Goal: Find specific page/section: Find specific page/section

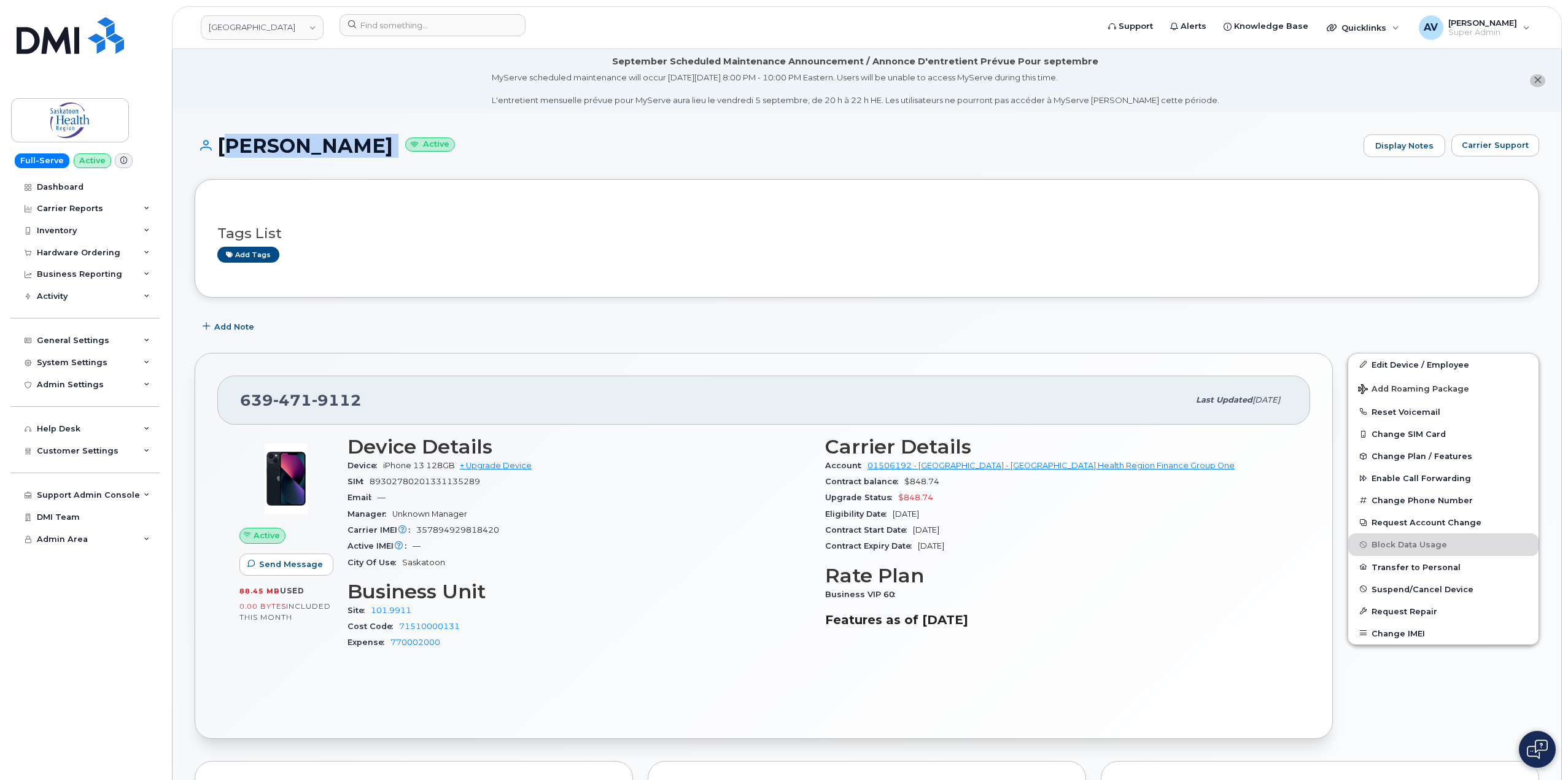
drag, startPoint x: 494, startPoint y: 141, endPoint x: 221, endPoint y: 157, distance: 273.5
click at [221, 156] on h1 "[PERSON_NAME] Active" at bounding box center [776, 146] width 1163 height 22
copy h1 "[PERSON_NAME]"
click at [388, 191] on div "Tags List Add tags" at bounding box center [867, 238] width 1345 height 118
drag, startPoint x: 219, startPoint y: 141, endPoint x: 479, endPoint y: 149, distance: 260.1
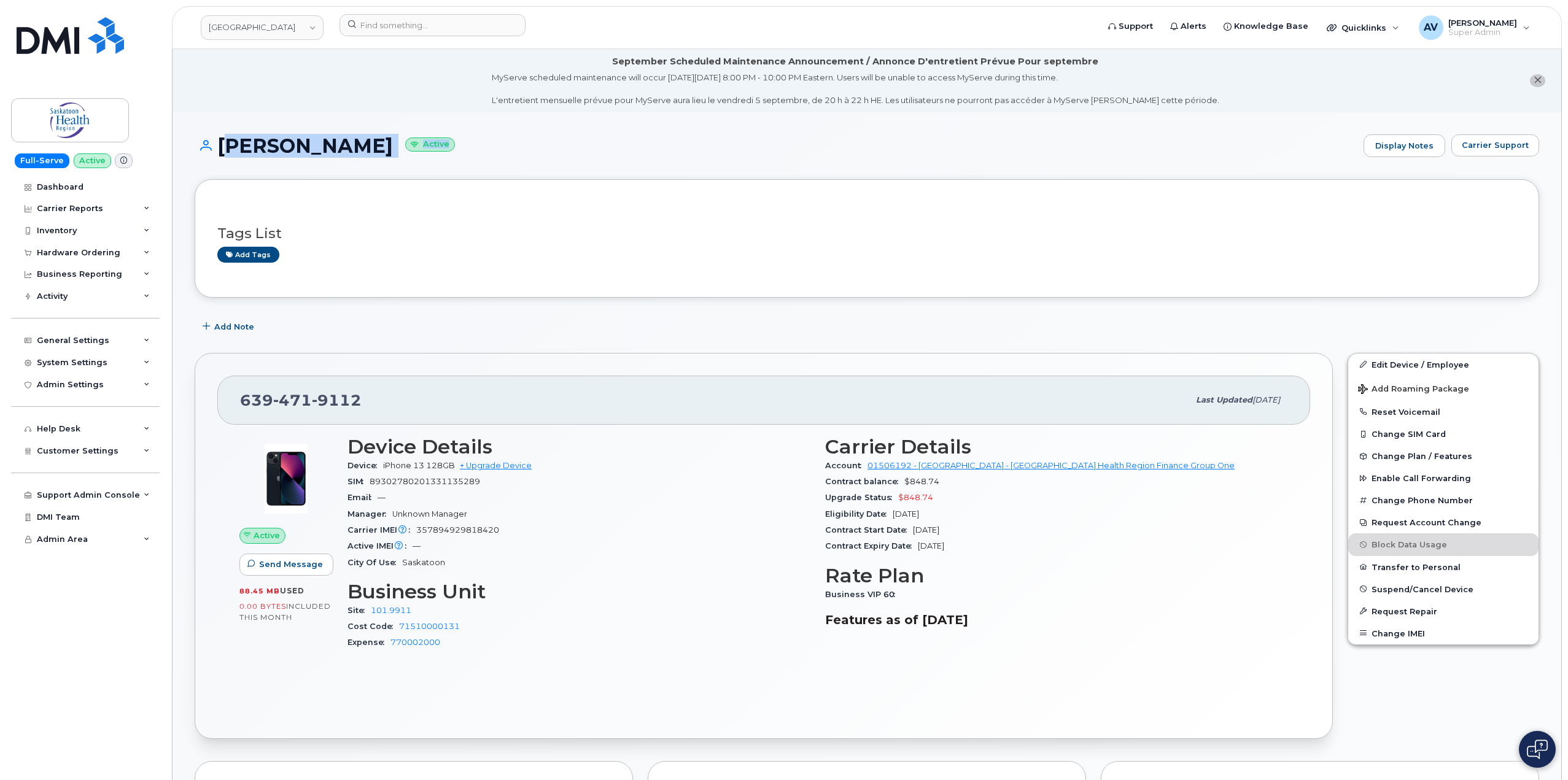
click at [479, 149] on h1 "[PERSON_NAME] Active" at bounding box center [776, 146] width 1163 height 22
copy h1 "[PERSON_NAME] Active"
click at [429, 28] on input at bounding box center [433, 25] width 186 height 22
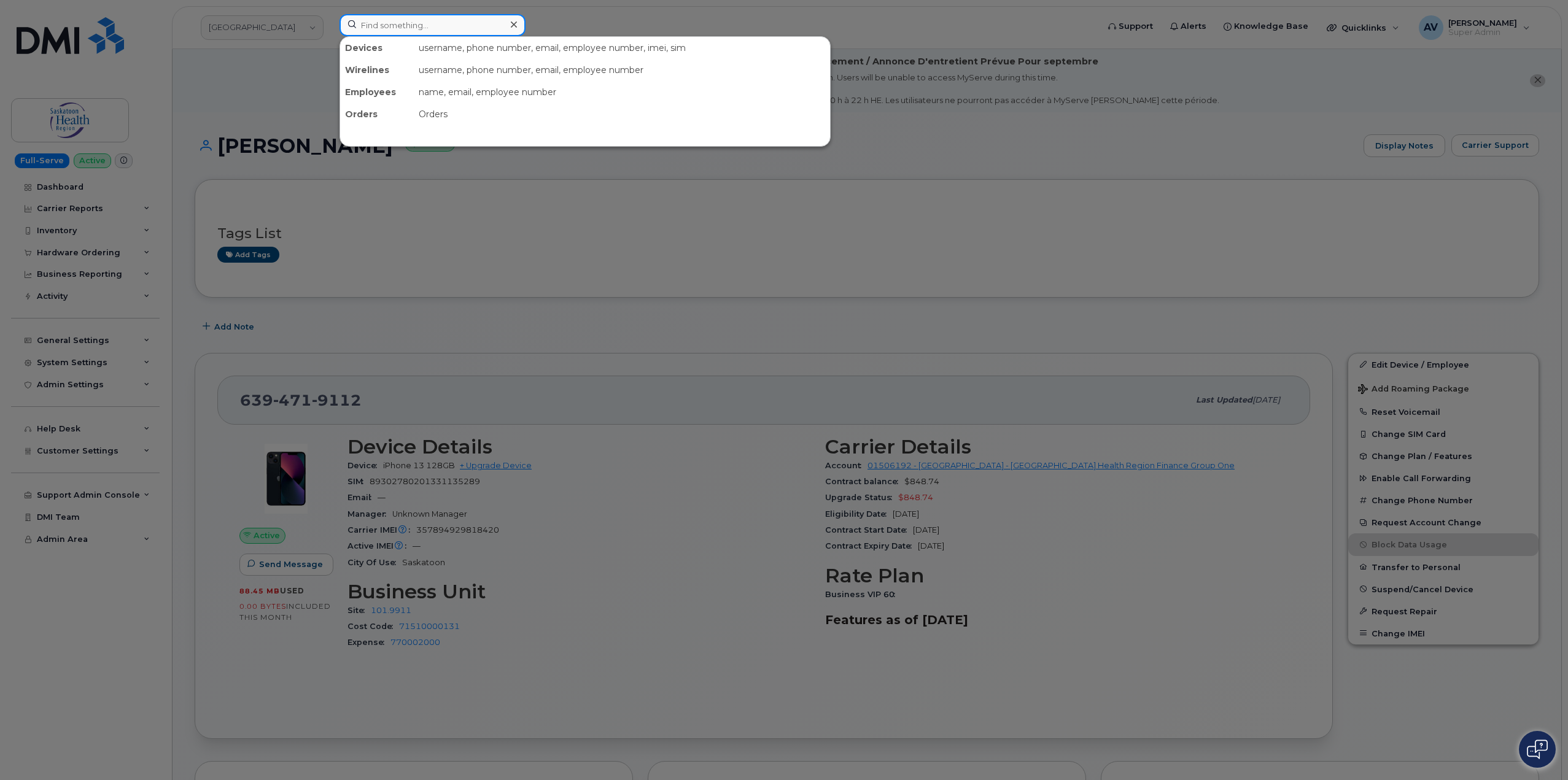
paste input "[PERSON_NAME]"
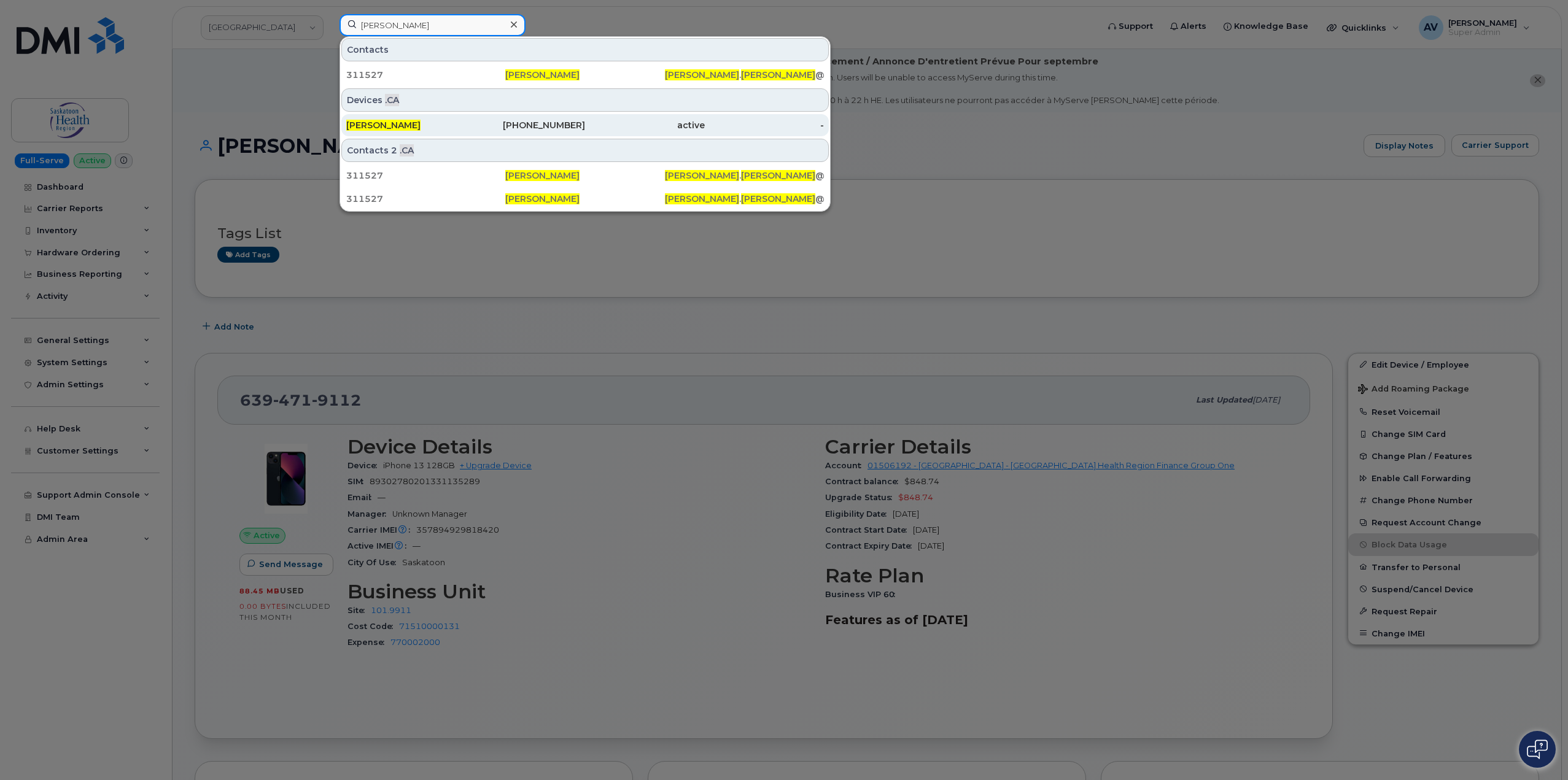
type input "[PERSON_NAME]"
click at [449, 127] on div "[PERSON_NAME]" at bounding box center [406, 126] width 119 height 12
